Goal: Go to known website: Access a specific website the user already knows

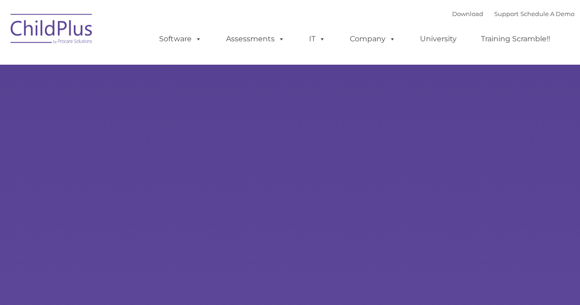
type input ""
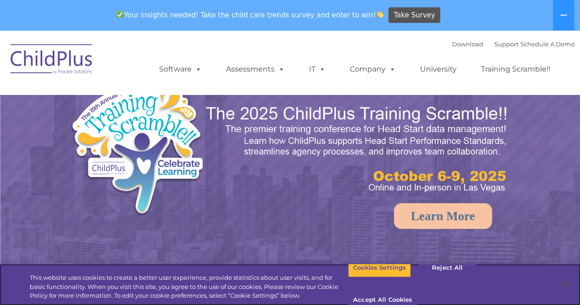
select select "MEDIUM"
